Goal: Check status: Check status

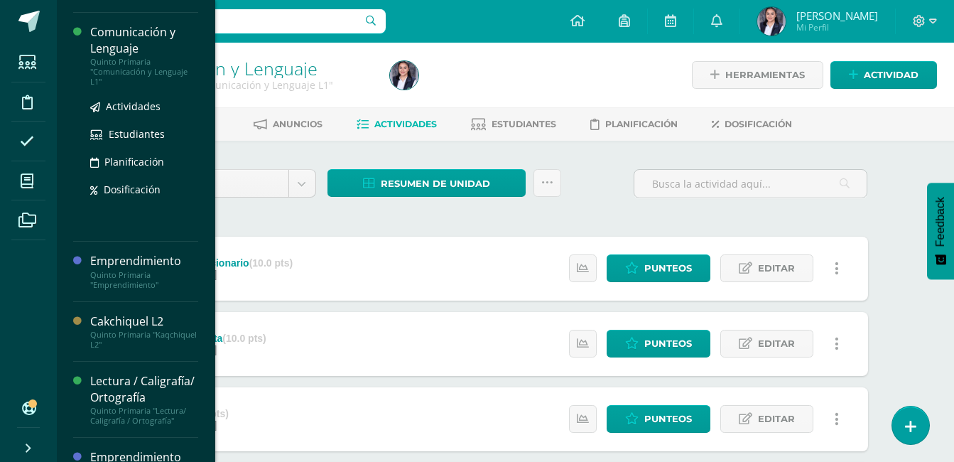
scroll to position [268, 0]
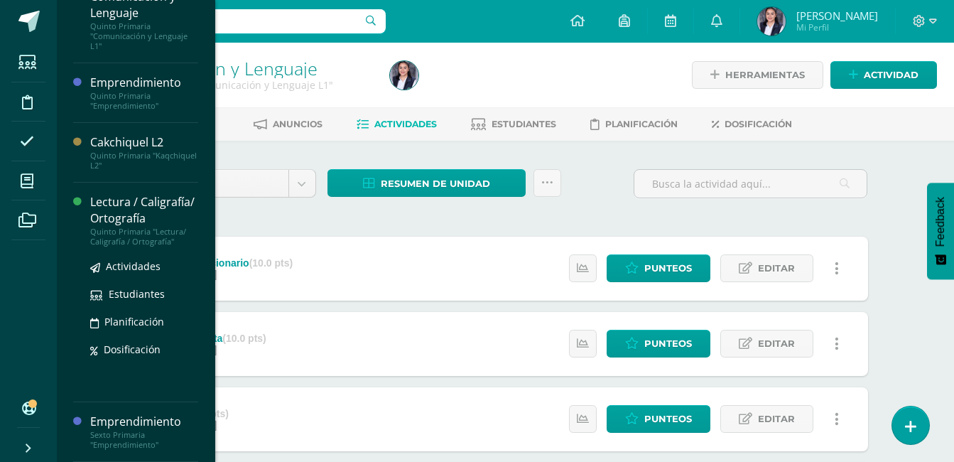
click at [116, 203] on div "Lectura / Caligrafía/ Ortografía" at bounding box center [144, 210] width 108 height 33
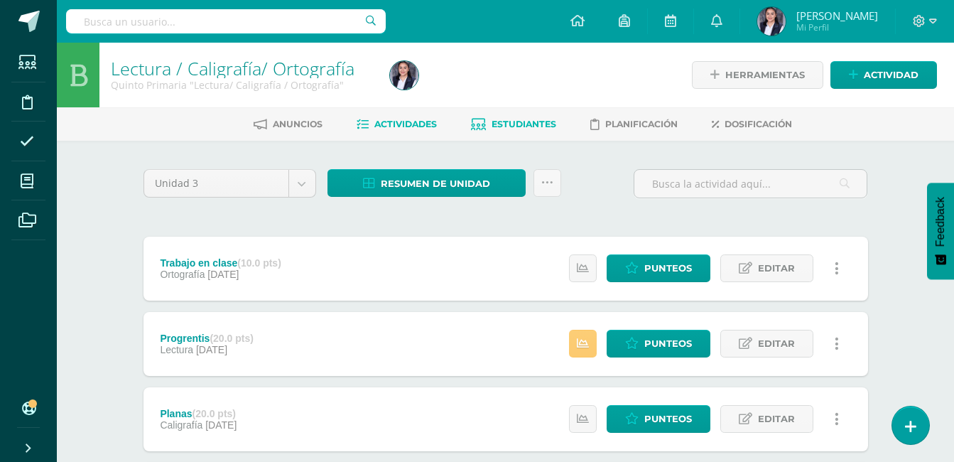
click at [524, 122] on span "Estudiantes" at bounding box center [523, 124] width 65 height 11
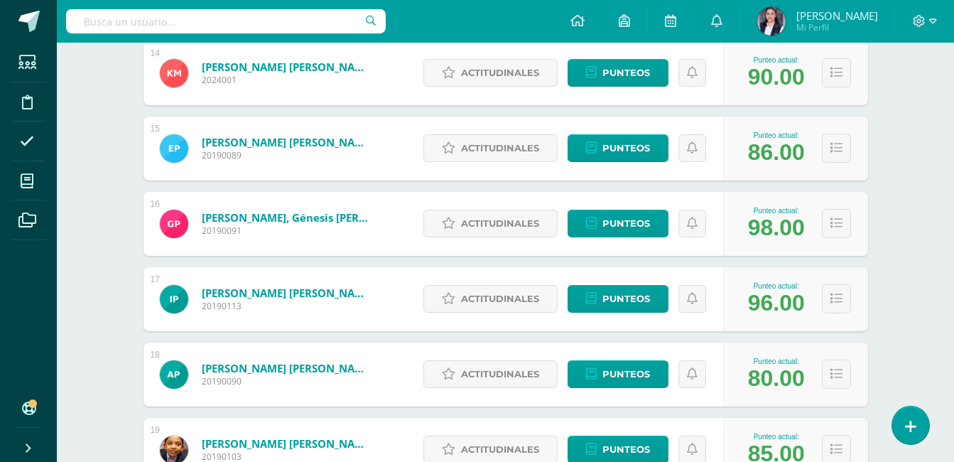
scroll to position [1388, 0]
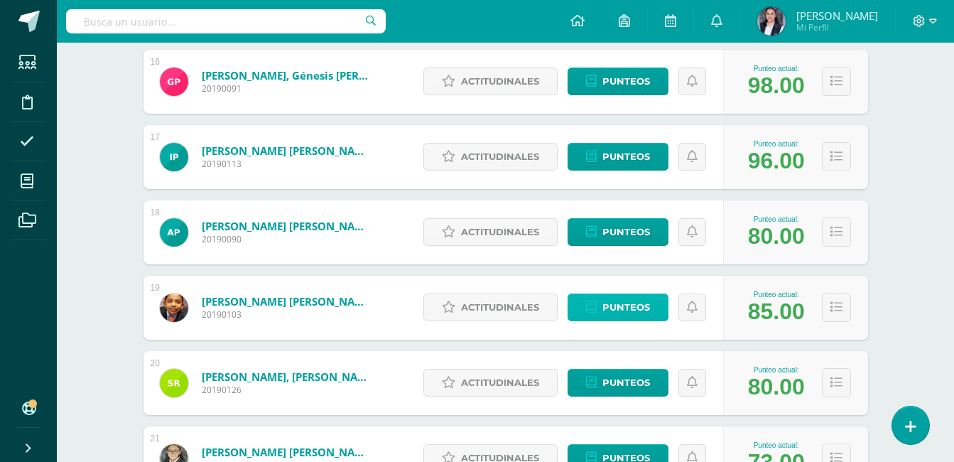
click at [631, 303] on span "Punteos" at bounding box center [626, 307] width 48 height 26
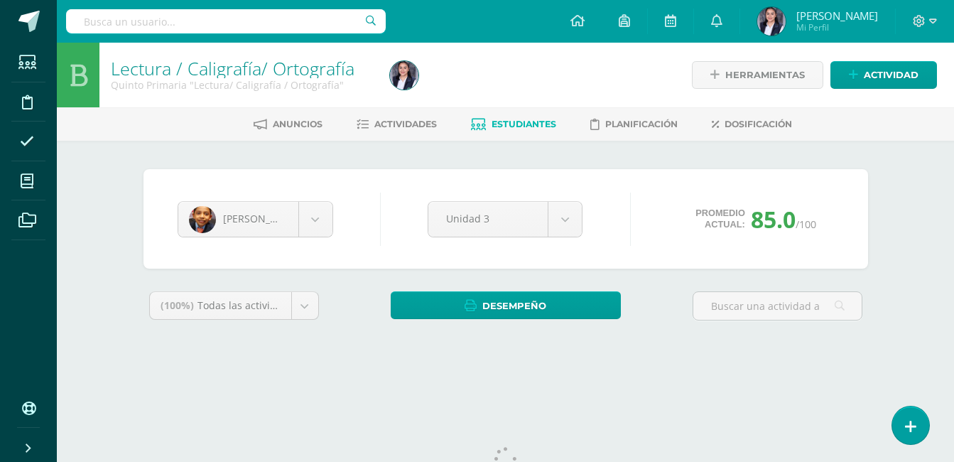
click at [913, 260] on div "Lectura / Caligrafía/ Ortografía Quinto Primaria "Lectura/ Caligrafía / Ortogra…" at bounding box center [505, 213] width 897 height 340
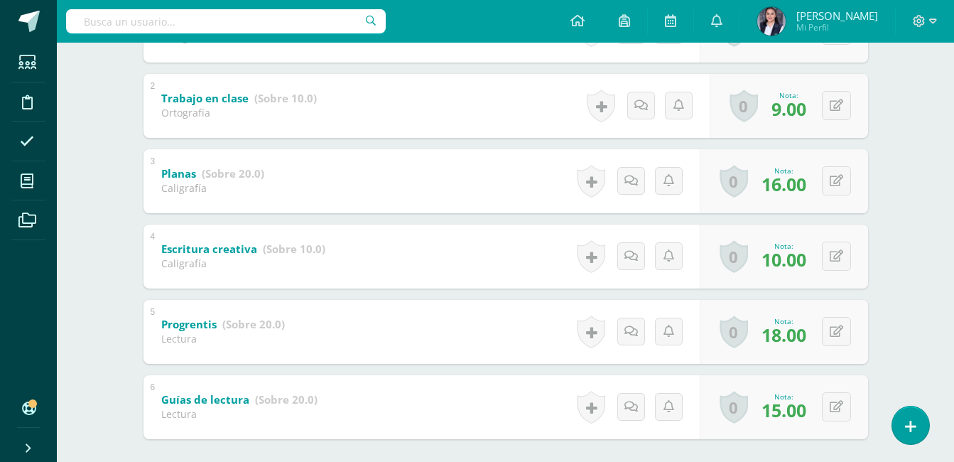
scroll to position [426, 0]
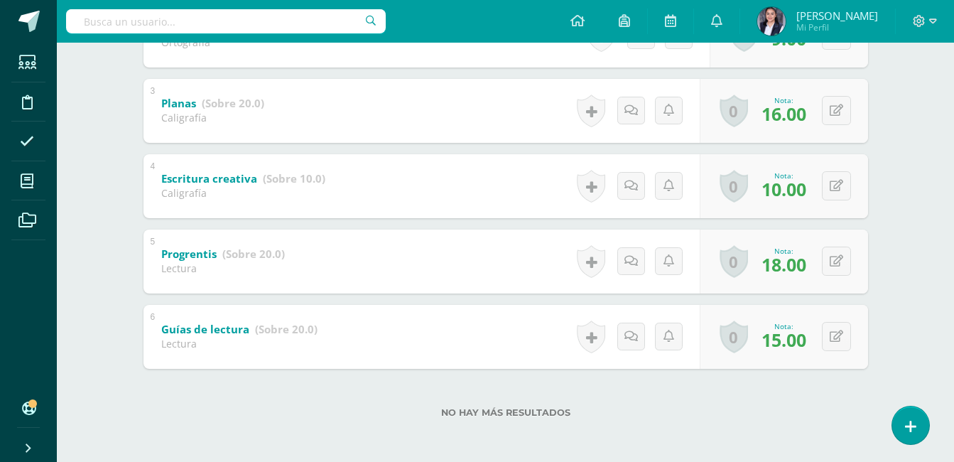
click at [896, 247] on div "Pablo Quinteros Diego Barrios Matías Caceros Victoria De Paula de Hugo Díaz Adr…" at bounding box center [505, 89] width 781 height 749
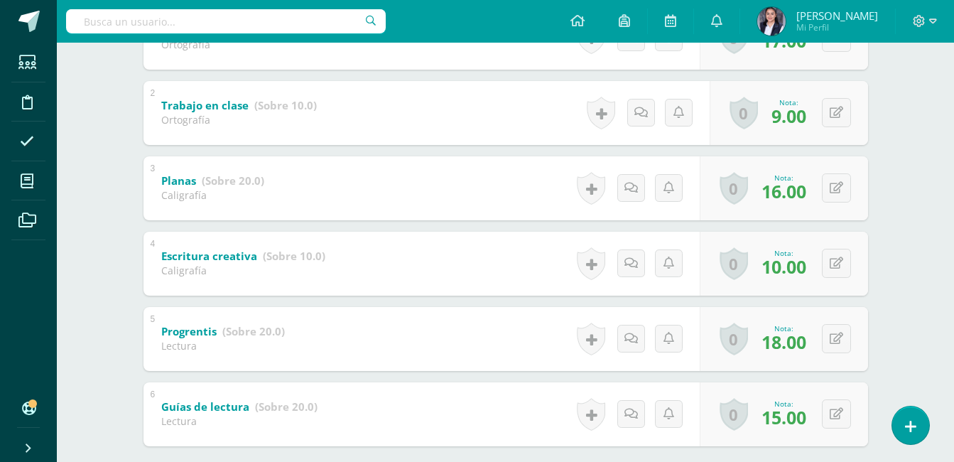
scroll to position [428, 0]
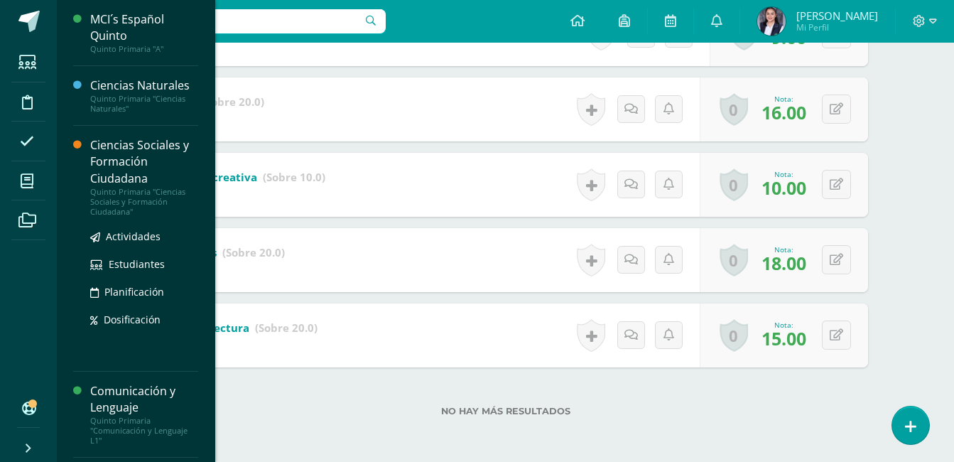
click at [104, 148] on div "Ciencias Sociales y Formación Ciudadana" at bounding box center [144, 161] width 108 height 49
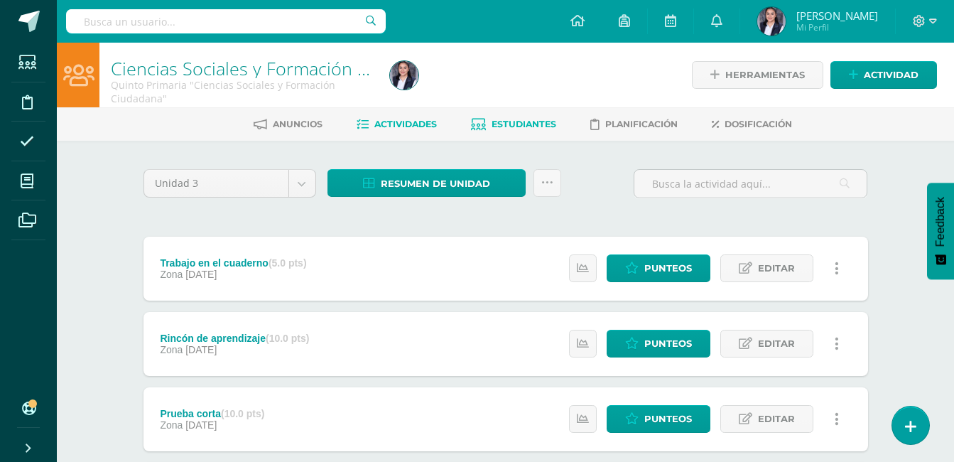
click at [503, 116] on link "Estudiantes" at bounding box center [513, 124] width 85 height 23
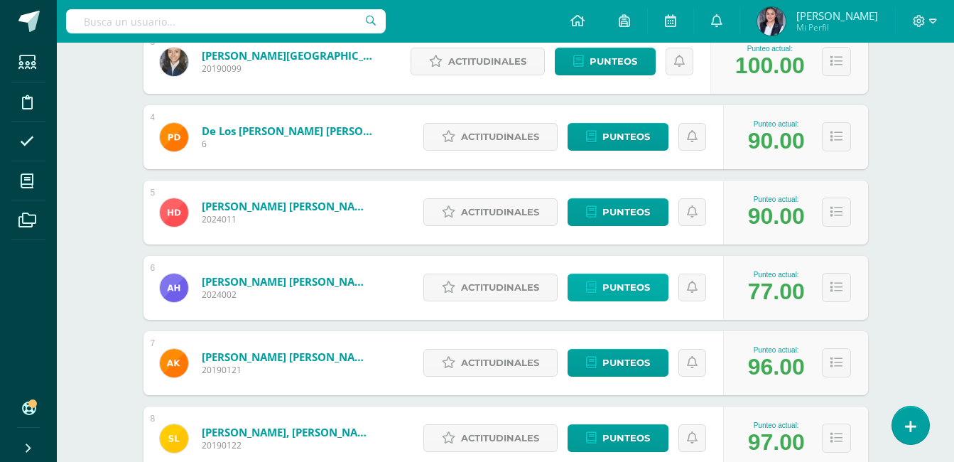
scroll to position [643, 0]
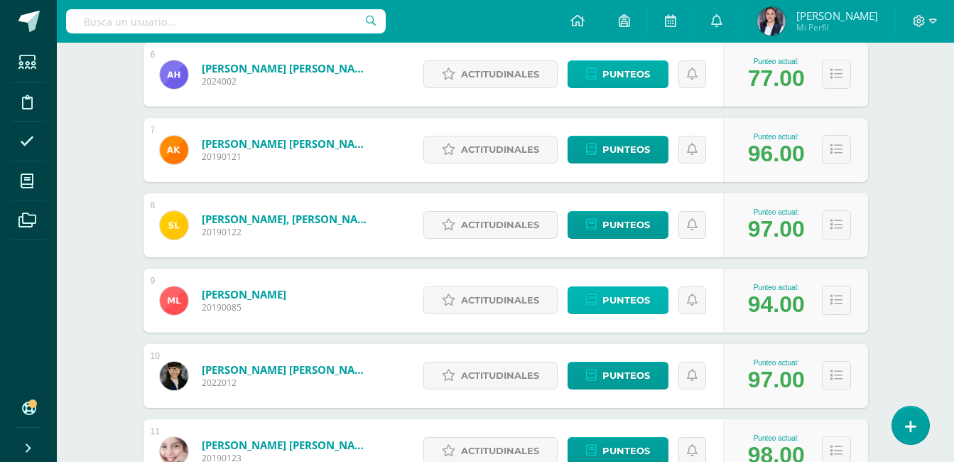
click at [617, 300] on span "Punteos" at bounding box center [626, 300] width 48 height 26
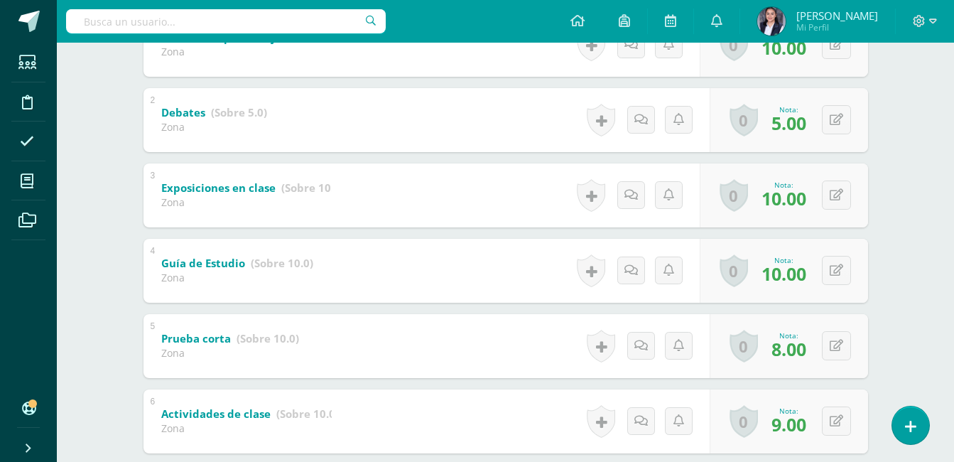
scroll to position [426, 0]
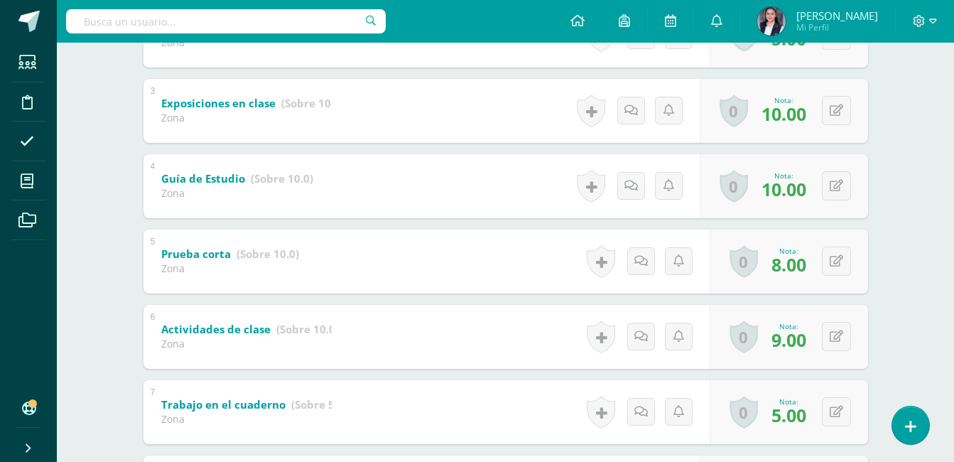
click at [909, 300] on div "Ciencias Sociales y Formación Ciudadana Quinto Primaria "Ciencias Sociales y Fo…" at bounding box center [505, 153] width 897 height 1072
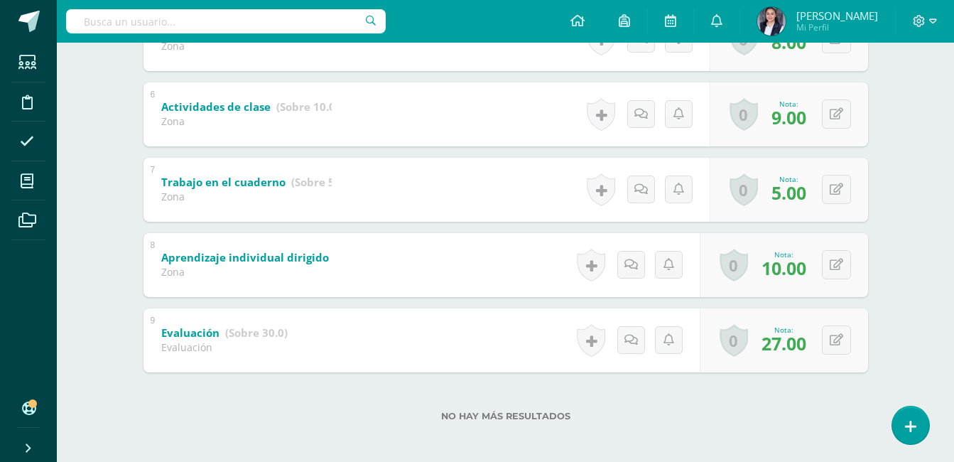
scroll to position [653, 0]
